Goal: Find specific page/section: Find specific page/section

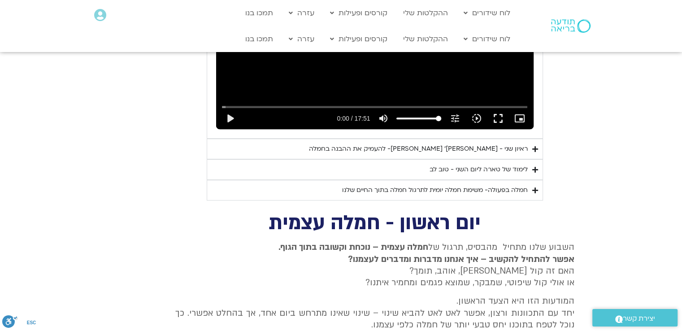
scroll to position [508, 0]
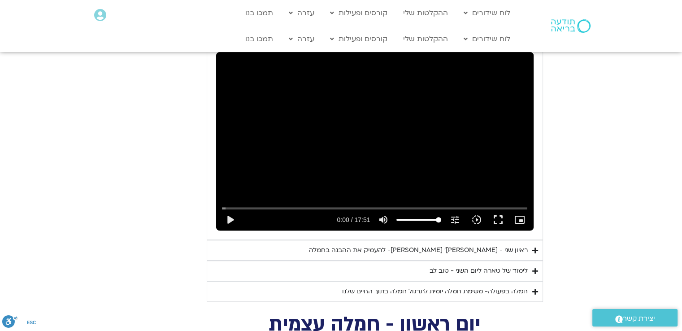
click at [562, 189] on section "יום שני - סליחה וטוב לב "סליחה אינה שכחה או התעלמות מהתנהגות פוגעת. במקום זאת, …" at bounding box center [341, 87] width 682 height 430
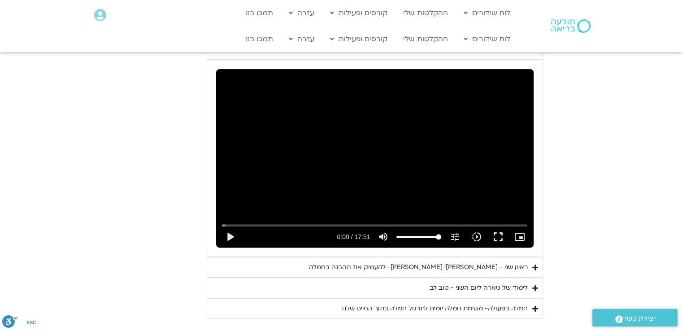
scroll to position [490, 0]
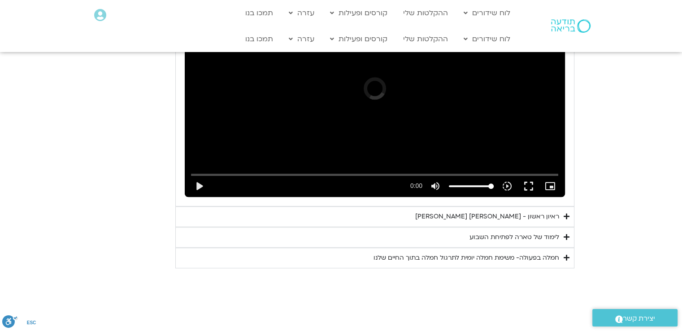
scroll to position [1014, 0]
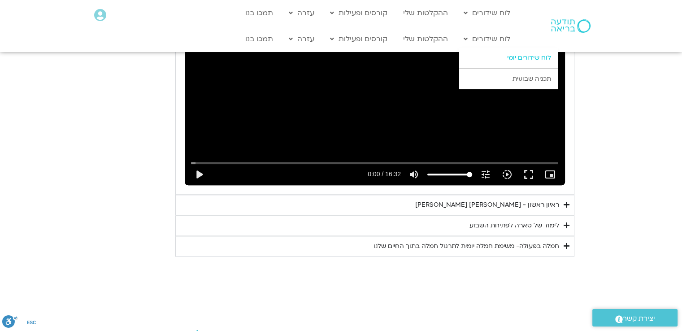
click at [514, 59] on link "לוח שידורים יומי" at bounding box center [508, 58] width 99 height 21
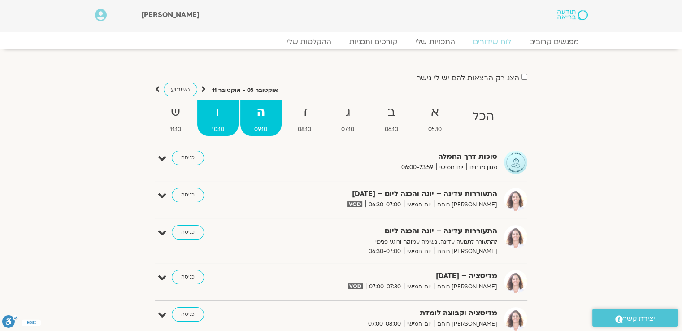
click at [217, 121] on strong "ו" at bounding box center [217, 112] width 41 height 20
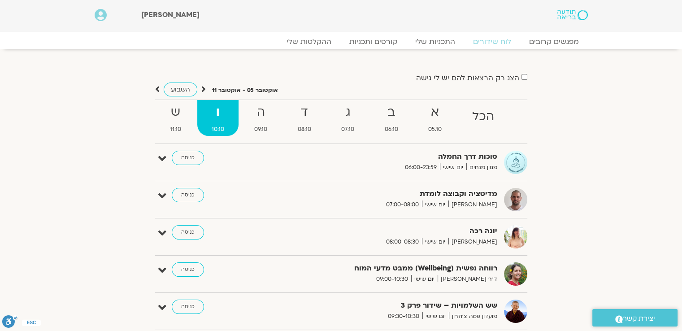
click at [562, 152] on div "הצג רק הרצאות להם יש [PERSON_NAME] גישה [DATE] - [DATE] השבוע להציג אירועים שפת…" at bounding box center [341, 204] width 502 height 265
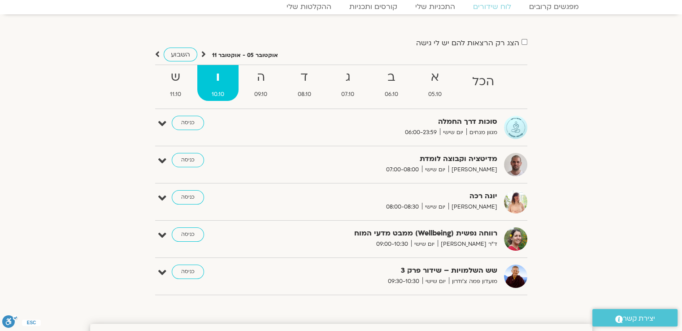
scroll to position [36, 0]
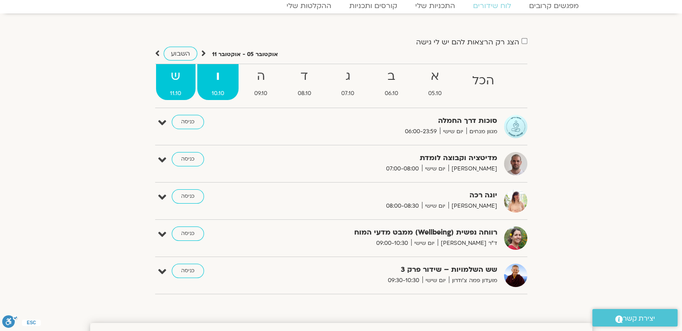
click at [178, 77] on strong "ש" at bounding box center [176, 76] width 40 height 20
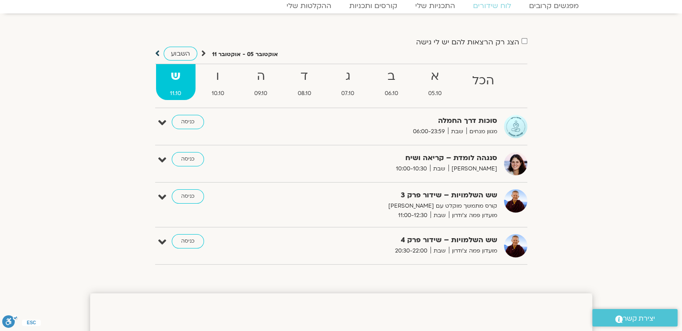
click at [156, 54] on icon at bounding box center [157, 53] width 4 height 9
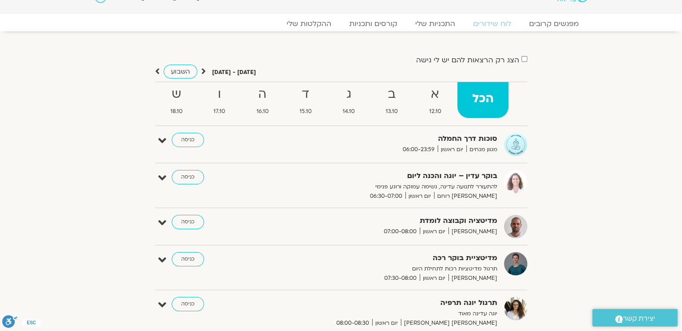
scroll to position [0, 0]
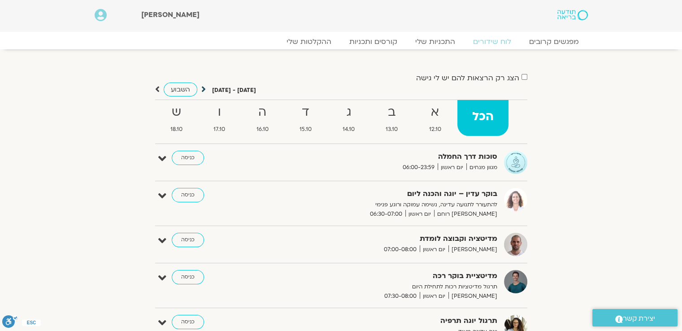
click at [202, 90] on icon at bounding box center [203, 89] width 4 height 9
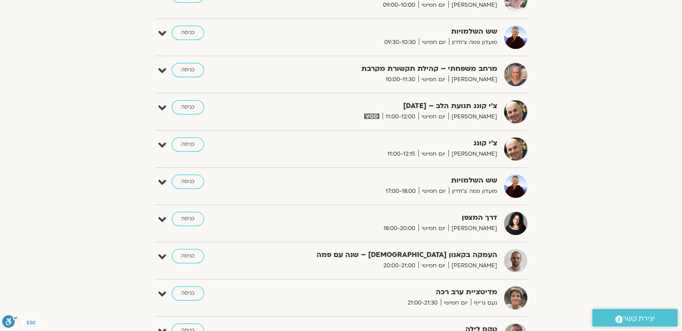
scroll to position [538, 0]
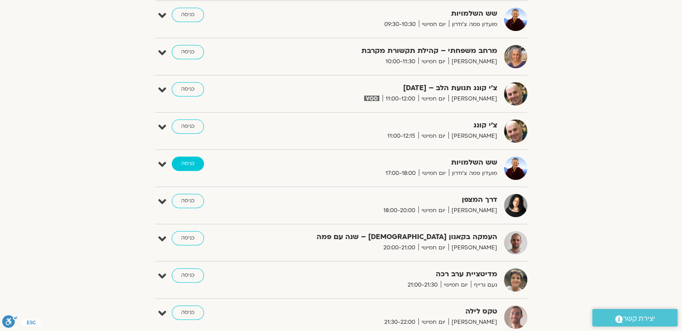
click at [199, 163] on link "כניסה" at bounding box center [188, 163] width 32 height 14
